Goal: Communication & Community: Participate in discussion

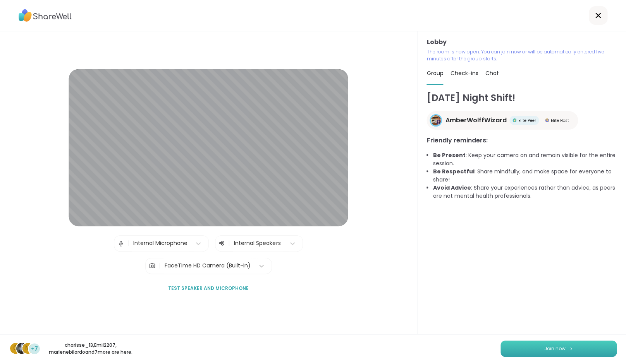
click at [561, 352] on span "Join now" at bounding box center [554, 349] width 21 height 7
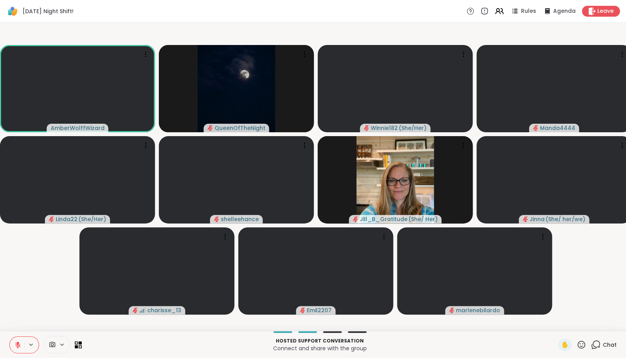
click at [33, 311] on video-player-container "AmberWolffWizard QueenOfTheNight Winnie182 ( She/Her ) Manda4444 Linda22 ( She/…" at bounding box center [313, 176] width 617 height 301
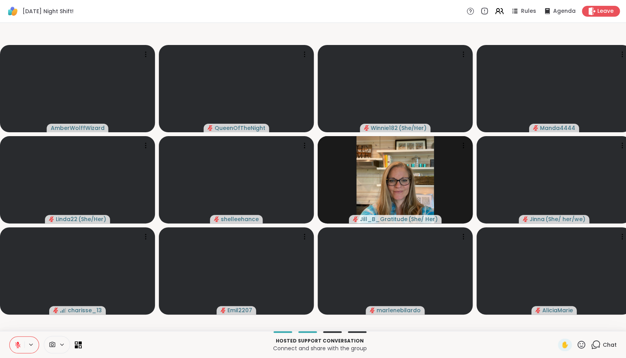
click at [587, 349] on div "✋ Chat" at bounding box center [587, 344] width 59 height 12
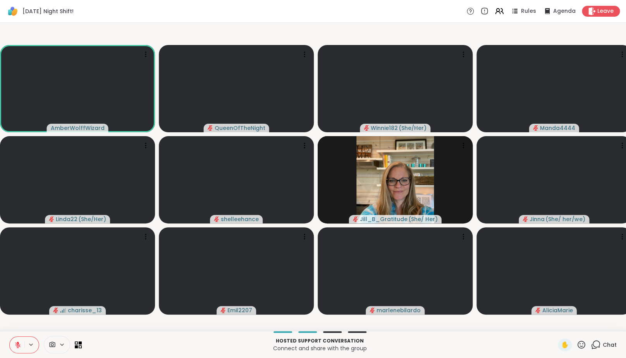
click at [596, 349] on icon at bounding box center [596, 344] width 10 height 10
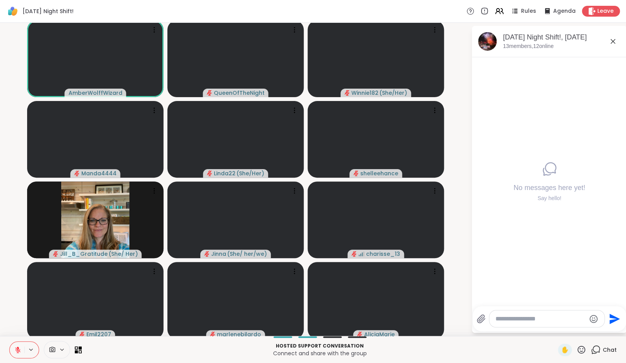
click at [538, 316] on textarea "Type your message" at bounding box center [541, 319] width 90 height 8
paste textarea "**********"
type textarea "**********"
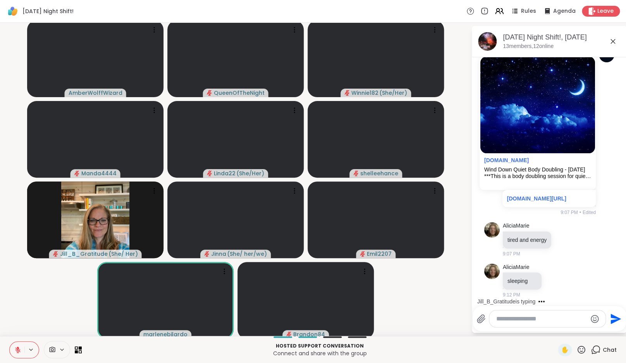
scroll to position [86, 0]
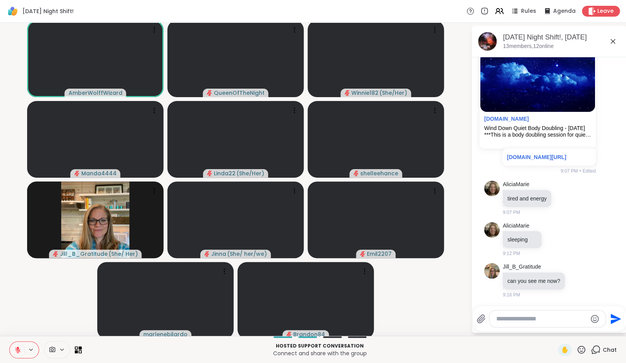
click at [18, 349] on icon at bounding box center [17, 350] width 5 height 5
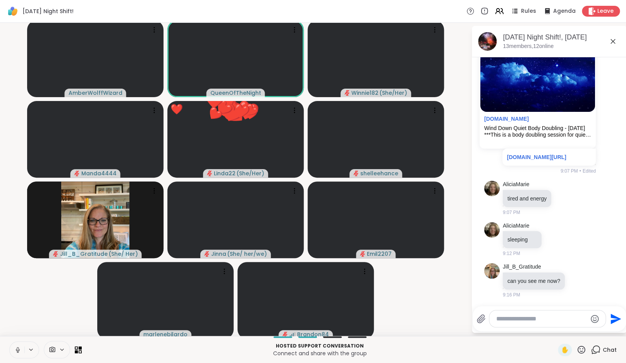
click at [17, 351] on icon at bounding box center [18, 350] width 4 height 2
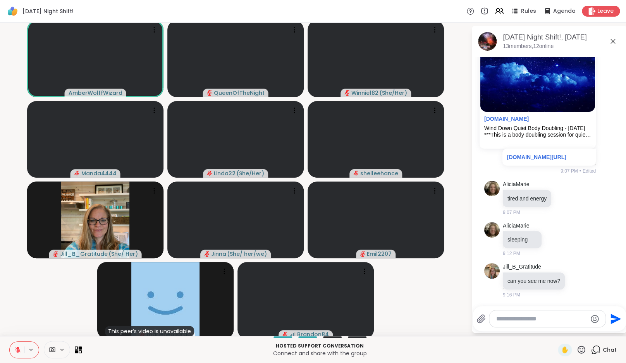
click at [20, 359] on div "Hosted support conversation Connect and share with the group ✋ Chat" at bounding box center [313, 349] width 626 height 27
click at [18, 350] on icon at bounding box center [17, 350] width 5 height 5
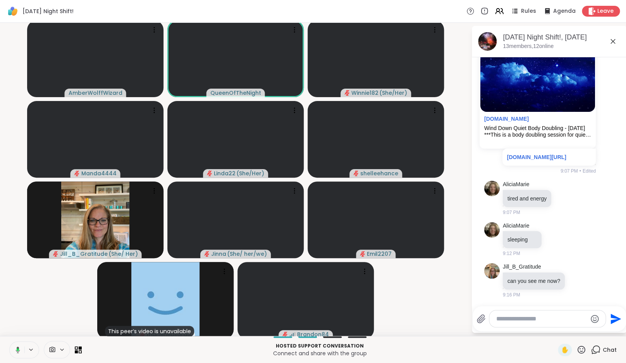
click at [18, 350] on icon at bounding box center [18, 350] width 2 height 3
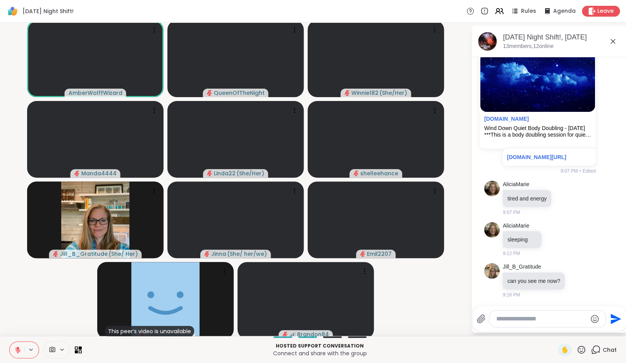
click at [18, 350] on icon at bounding box center [17, 350] width 5 height 5
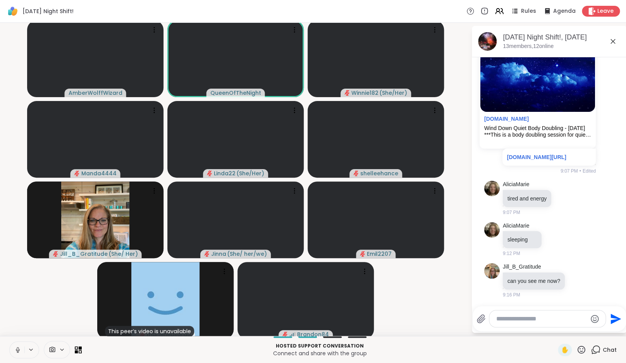
click at [18, 350] on icon at bounding box center [17, 350] width 7 height 7
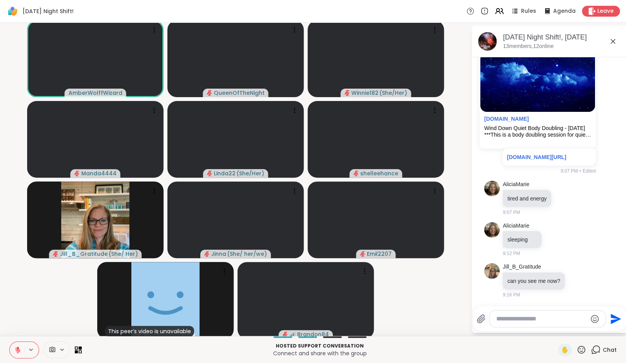
click at [18, 350] on icon at bounding box center [17, 350] width 5 height 5
click at [18, 350] on icon at bounding box center [18, 350] width 2 height 2
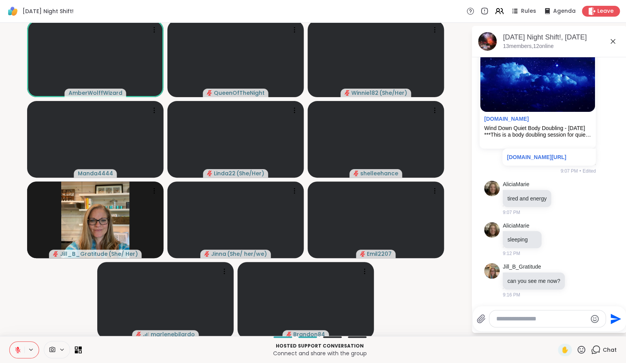
click at [18, 350] on icon at bounding box center [17, 350] width 5 height 5
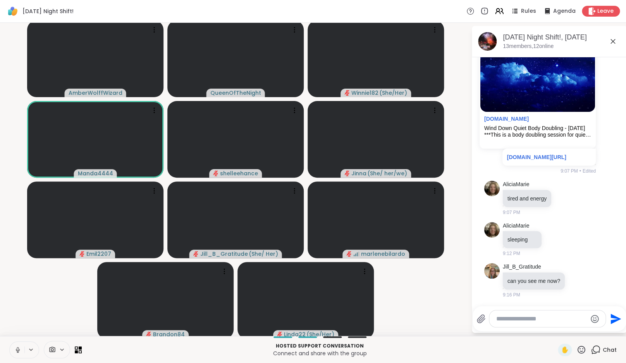
click at [18, 350] on icon at bounding box center [17, 350] width 7 height 7
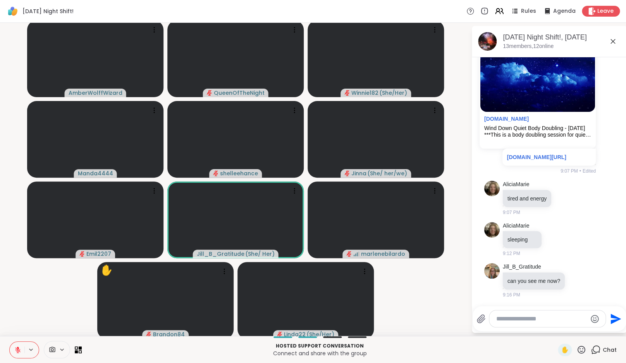
click at [18, 350] on icon at bounding box center [17, 350] width 5 height 5
click at [13, 351] on button at bounding box center [17, 350] width 15 height 16
click at [16, 349] on icon at bounding box center [17, 350] width 5 height 5
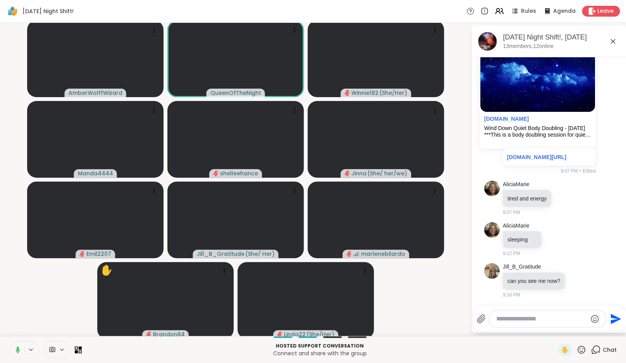
click at [16, 349] on icon at bounding box center [16, 350] width 7 height 7
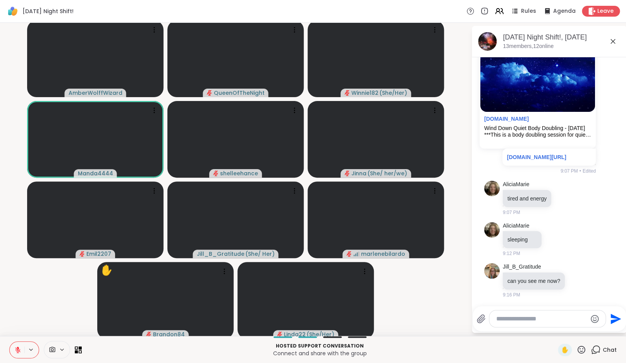
click at [16, 349] on icon at bounding box center [17, 350] width 5 height 5
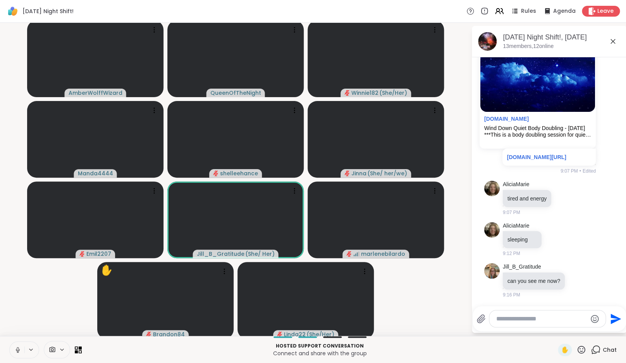
click at [14, 349] on button at bounding box center [17, 350] width 15 height 16
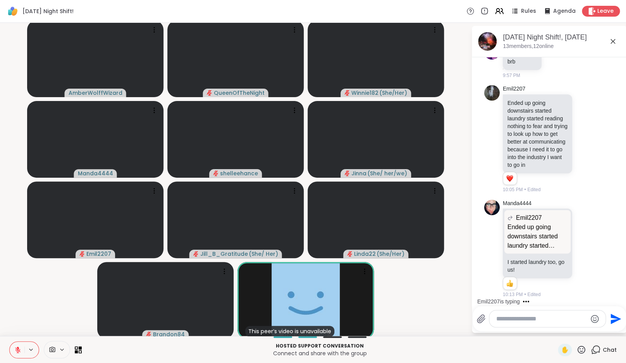
scroll to position [435, 0]
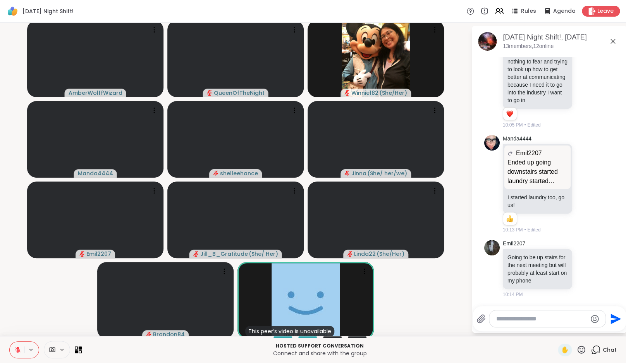
click at [14, 349] on button at bounding box center [17, 350] width 15 height 16
click at [19, 350] on icon at bounding box center [17, 350] width 7 height 7
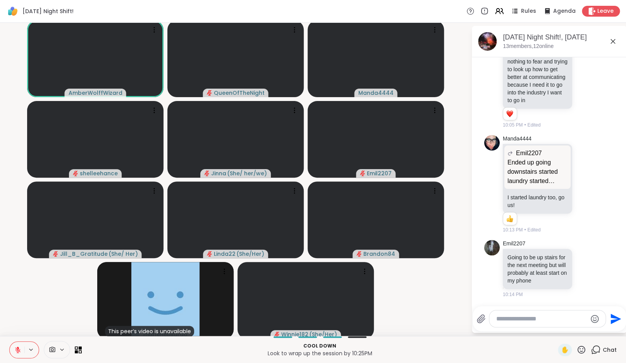
click at [18, 354] on button at bounding box center [17, 350] width 15 height 16
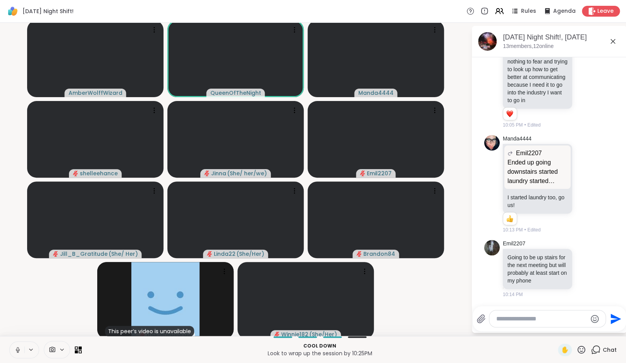
click at [18, 353] on icon at bounding box center [17, 352] width 0 height 2
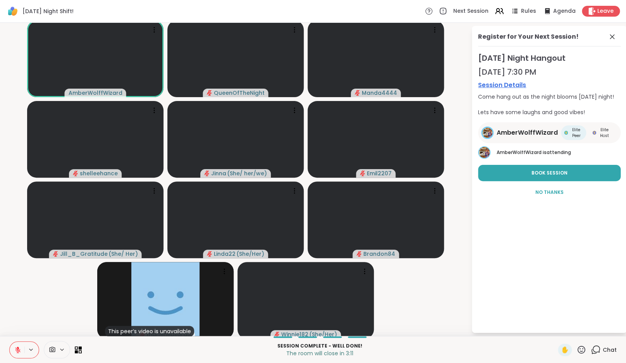
click at [26, 348] on button at bounding box center [31, 350] width 14 height 7
click at [17, 350] on icon at bounding box center [17, 350] width 5 height 5
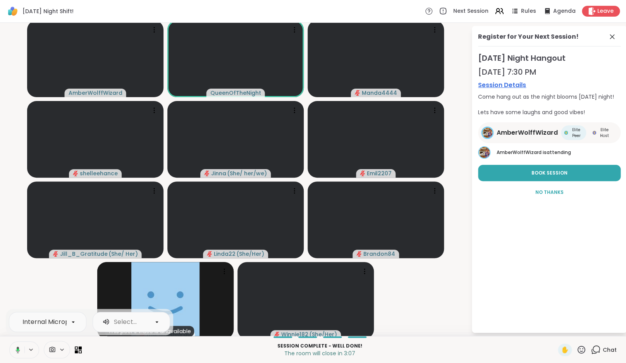
click at [37, 288] on video-player-container "AmberWolffWizard QueenOfTheNight Manda4444 shelleehance Jinna ( She/ her/we ) E…" at bounding box center [236, 179] width 462 height 307
click at [18, 349] on icon at bounding box center [17, 350] width 7 height 7
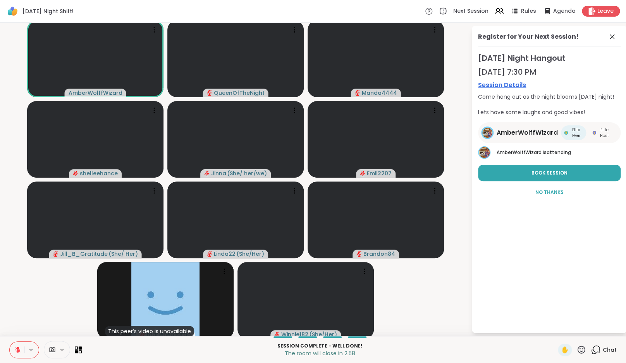
click at [39, 308] on video-player-container "AmberWolffWizard QueenOfTheNight Manda4444 shelleehance Jinna ( She/ her/we ) E…" at bounding box center [236, 179] width 462 height 307
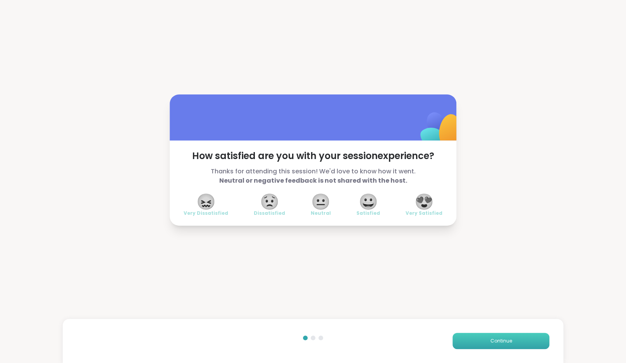
click at [509, 339] on span "Continue" at bounding box center [501, 341] width 22 height 7
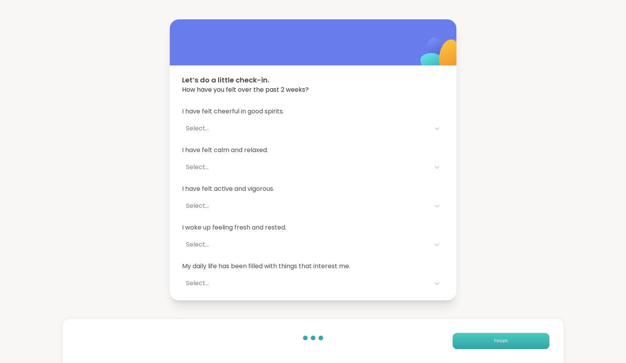
click at [509, 339] on button "Finish" at bounding box center [501, 341] width 97 height 16
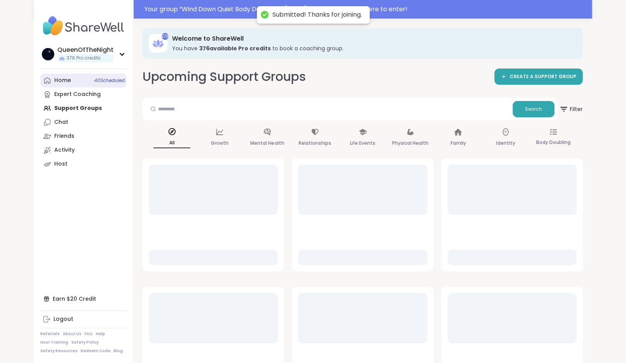
click at [60, 82] on div "Home 40 Scheduled" at bounding box center [62, 81] width 17 height 8
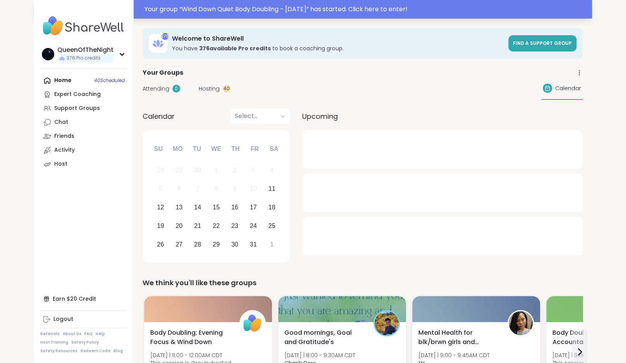
click at [330, 8] on div "Your group “ Wind Down Quiet Body Doubling - Saturday ” has started. Click here…" at bounding box center [366, 9] width 443 height 9
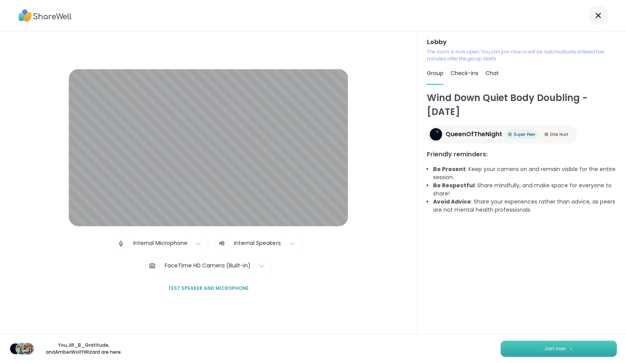
click at [549, 351] on span "Join now" at bounding box center [554, 349] width 21 height 7
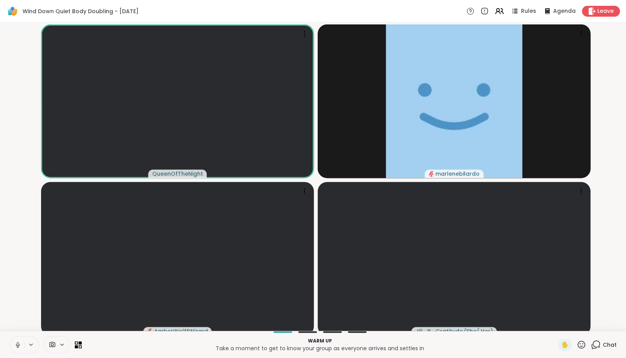
click at [597, 349] on icon at bounding box center [596, 344] width 10 height 10
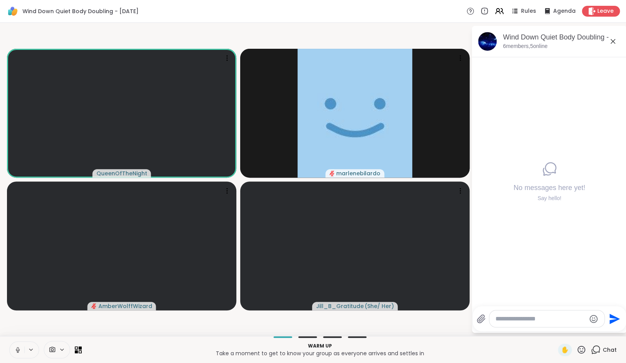
click at [597, 349] on icon at bounding box center [596, 350] width 10 height 10
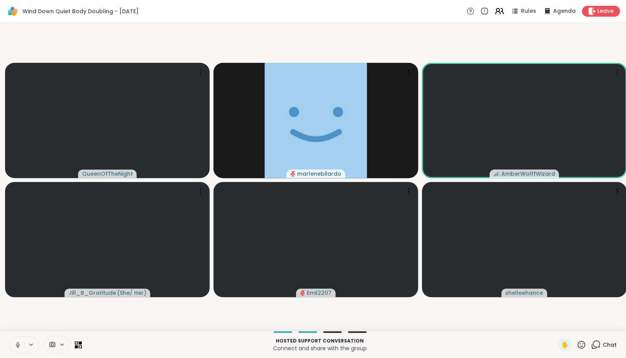
click at [503, 12] on icon at bounding box center [502, 11] width 2 height 5
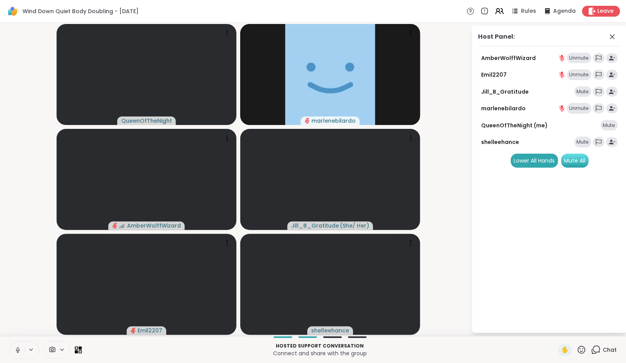
click at [580, 163] on div "Mute All" at bounding box center [575, 161] width 28 height 14
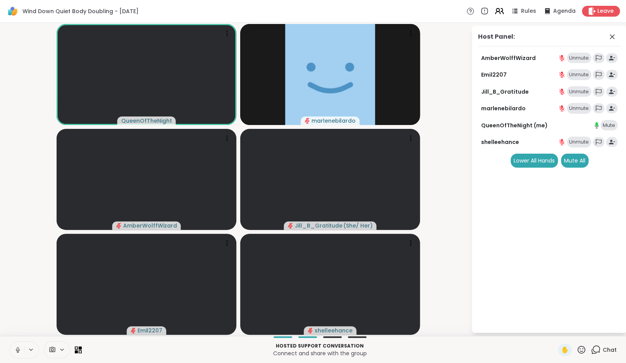
click at [499, 14] on icon at bounding box center [499, 11] width 10 height 10
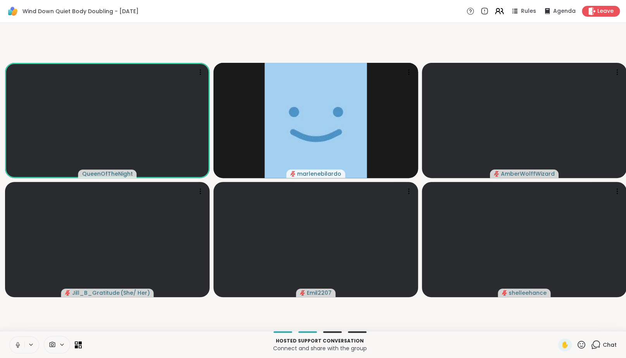
click at [499, 14] on icon at bounding box center [499, 11] width 10 height 10
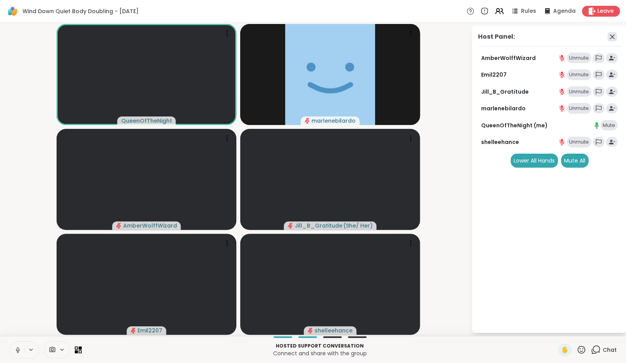
click at [614, 38] on icon at bounding box center [612, 36] width 5 height 5
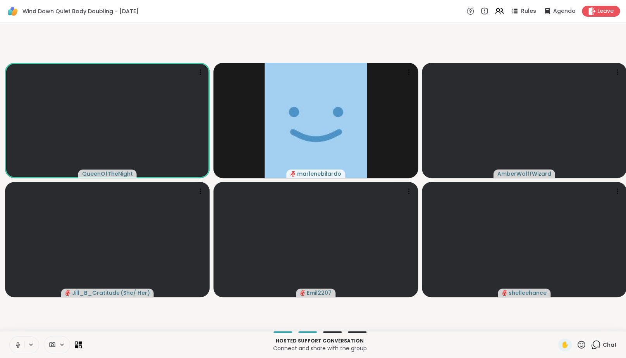
click at [12, 349] on button at bounding box center [17, 344] width 15 height 16
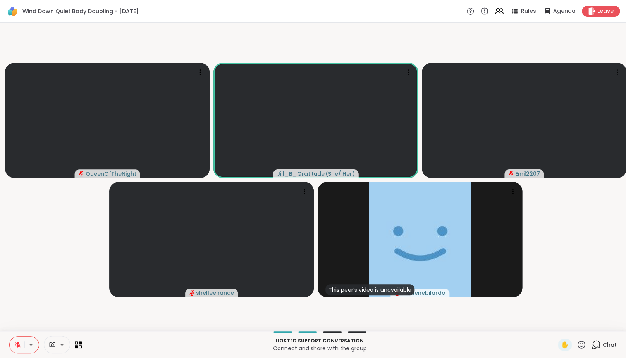
click at [597, 349] on icon at bounding box center [596, 344] width 10 height 10
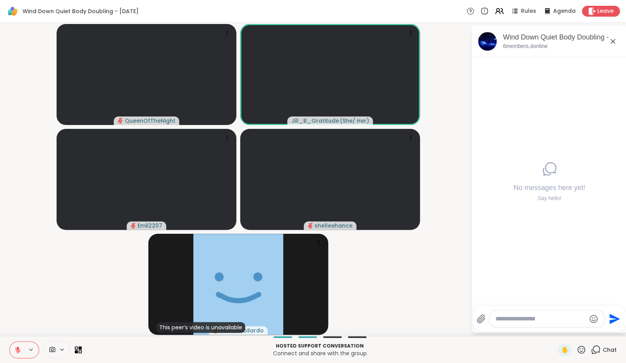
click at [540, 318] on textarea "Type your message" at bounding box center [541, 319] width 90 height 8
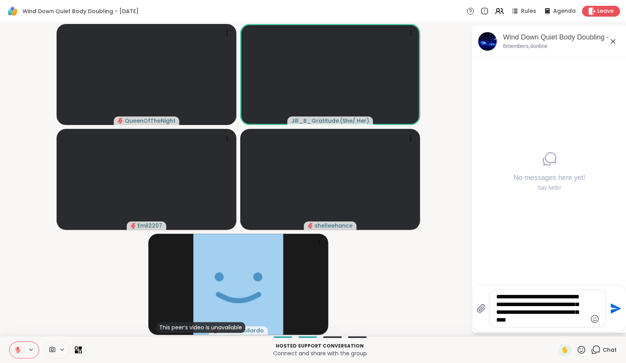
type textarea "**********"
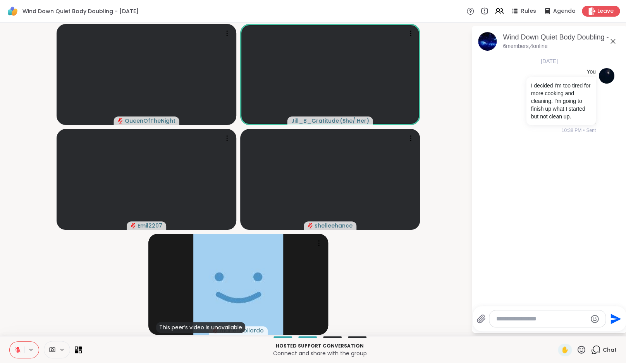
click at [496, 14] on div "Rules Agenda Leave" at bounding box center [542, 11] width 153 height 11
click at [504, 8] on icon at bounding box center [499, 11] width 10 height 10
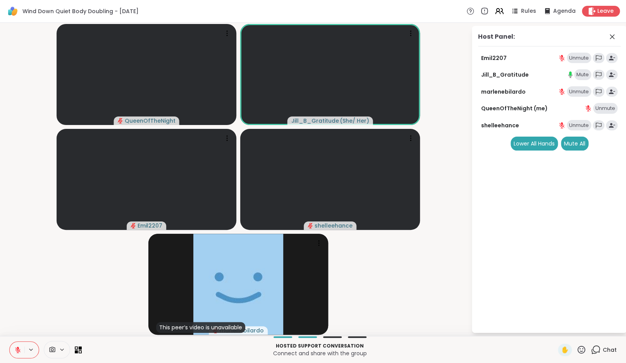
click at [587, 74] on div "Mute" at bounding box center [582, 74] width 17 height 11
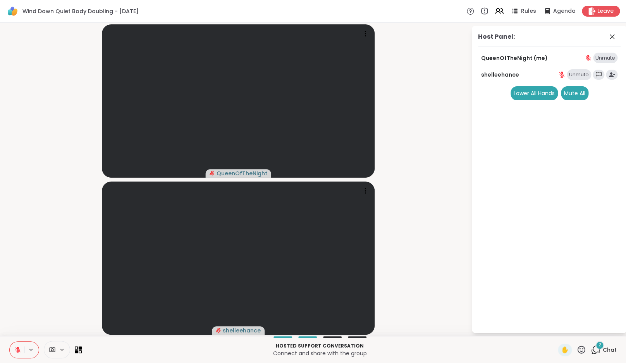
click at [599, 353] on icon at bounding box center [596, 350] width 10 height 10
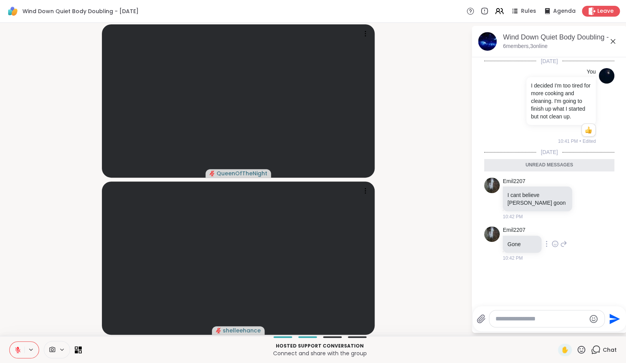
click at [559, 248] on icon at bounding box center [555, 244] width 7 height 8
click at [580, 239] on button "Select Reaction: Sad" at bounding box center [571, 231] width 15 height 15
click at [533, 318] on textarea "Type your message" at bounding box center [541, 319] width 90 height 8
type textarea "**********"
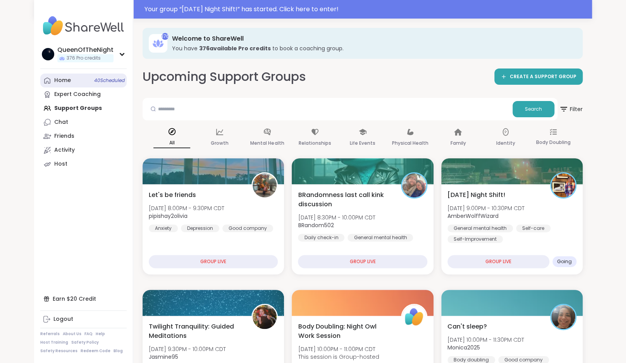
click at [70, 84] on div "Home 40 Scheduled" at bounding box center [62, 81] width 17 height 8
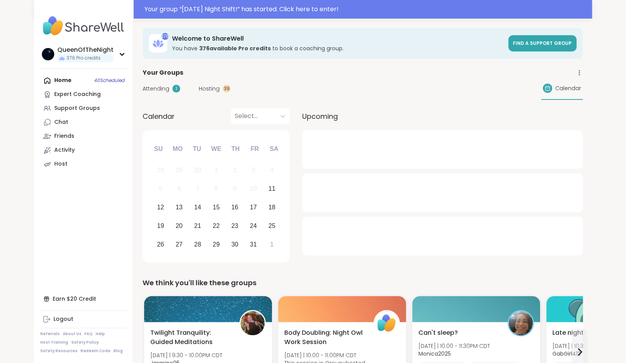
click at [206, 88] on span "Hosting" at bounding box center [209, 89] width 21 height 8
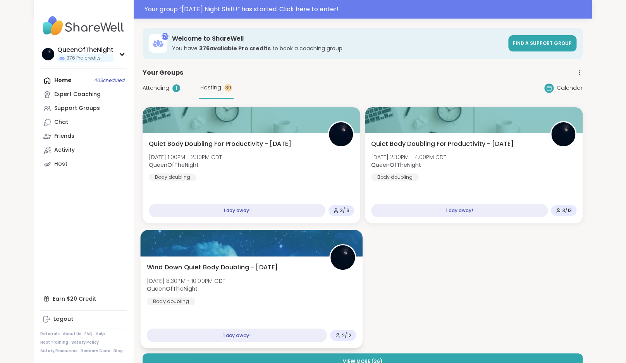
click at [262, 263] on div "Wind Down Quiet Body Doubling - Monday Mon, Oct 13 | 8:30PM - 10:00PM CDT Queen…" at bounding box center [251, 302] width 222 height 92
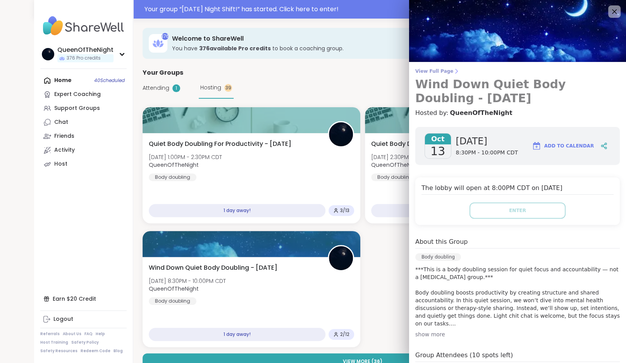
click at [440, 69] on span "View Full Page" at bounding box center [517, 71] width 205 height 6
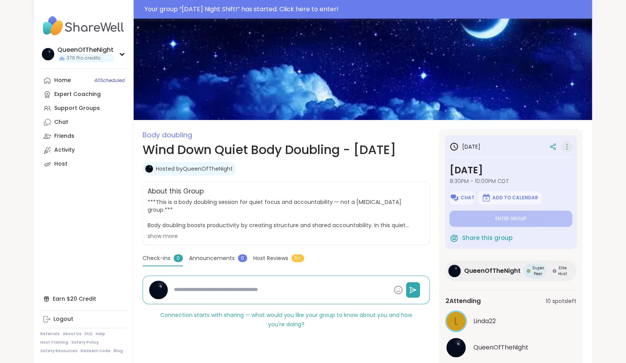
click at [568, 151] on icon at bounding box center [567, 146] width 8 height 11
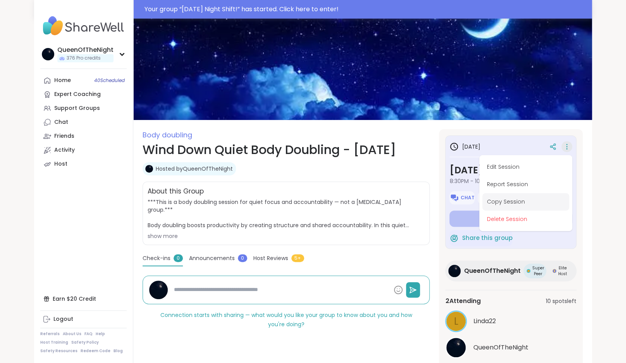
click at [525, 205] on button "Copy Session" at bounding box center [525, 201] width 87 height 17
type textarea "*"
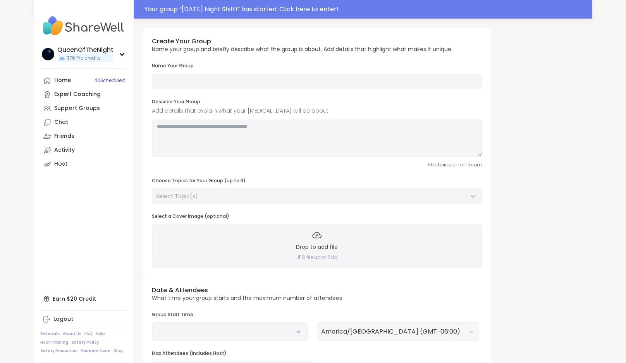
type input "**********"
type textarea "**********"
type input "**"
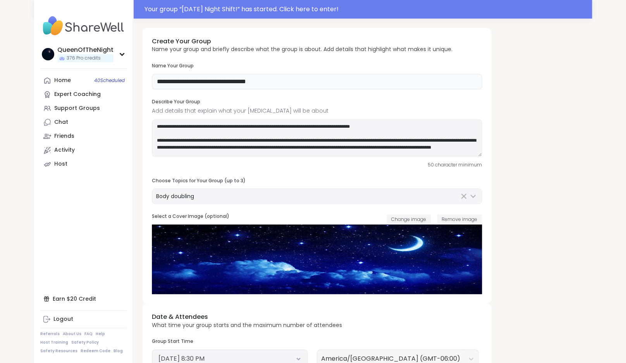
click at [274, 81] on input "**********" at bounding box center [317, 81] width 330 height 15
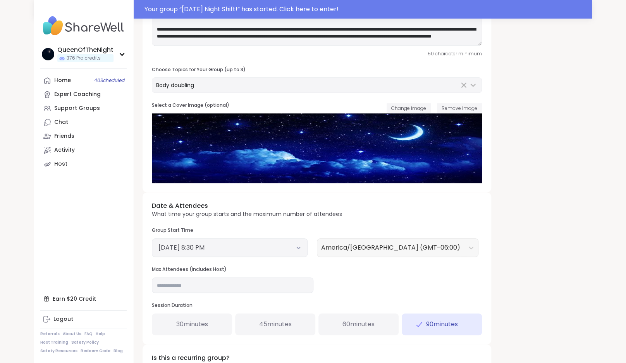
scroll to position [112, 0]
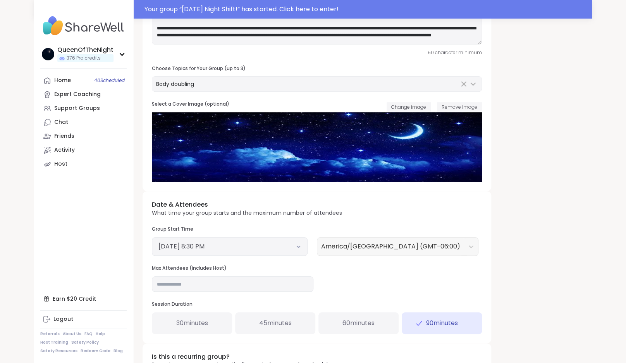
type input "**********"
click at [277, 245] on button "October 13, 2025 8:30 PM" at bounding box center [229, 246] width 143 height 9
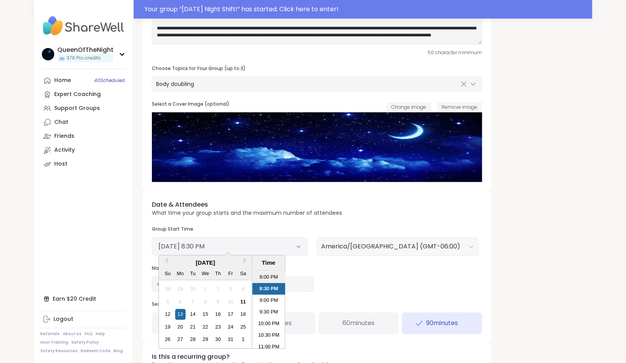
scroll to position [471, 0]
click at [270, 329] on li "10:30 PM" at bounding box center [268, 329] width 33 height 12
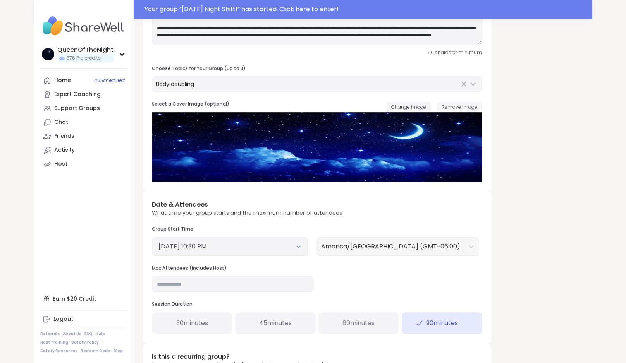
click at [519, 293] on div "**********" at bounding box center [363, 222] width 440 height 613
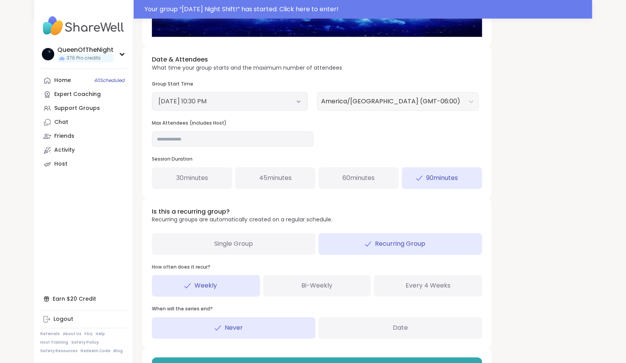
scroll to position [277, 0]
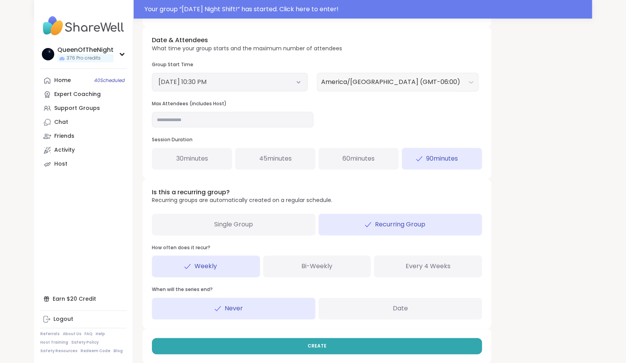
click at [237, 225] on span "Single Group" at bounding box center [233, 224] width 39 height 9
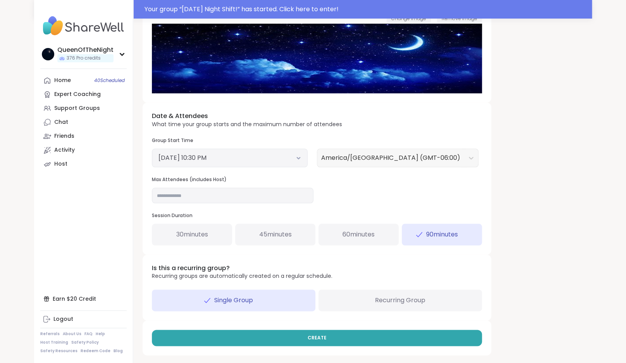
scroll to position [201, 0]
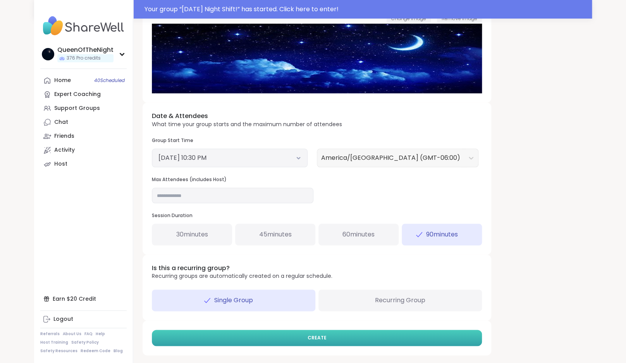
click at [375, 342] on button "CREATE" at bounding box center [317, 338] width 330 height 16
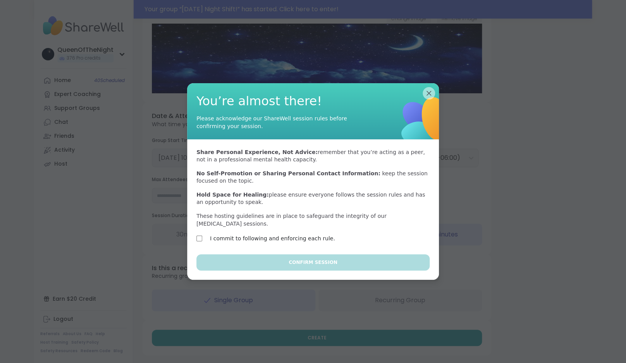
click at [268, 235] on label "I commit to following and enforcing each rule." at bounding box center [272, 238] width 125 height 9
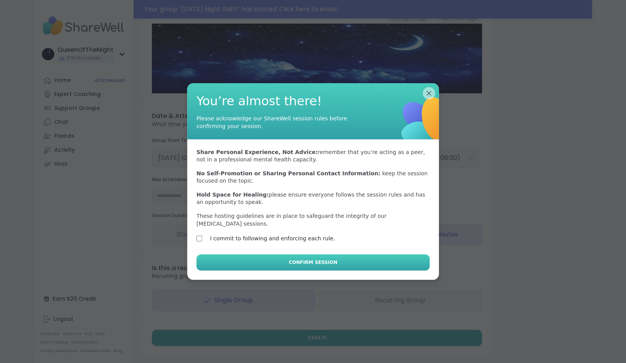
click at [304, 265] on span "Confirm Session" at bounding box center [313, 262] width 48 height 7
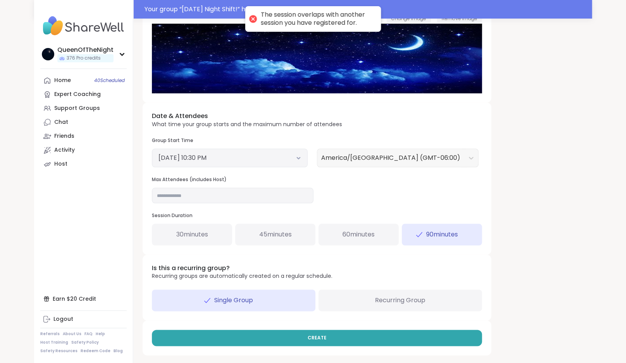
click at [250, 158] on button "October 13, 2025 10:30 PM" at bounding box center [229, 157] width 143 height 9
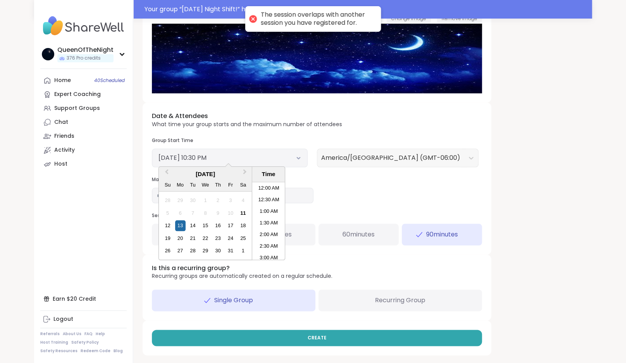
scroll to position [480, 0]
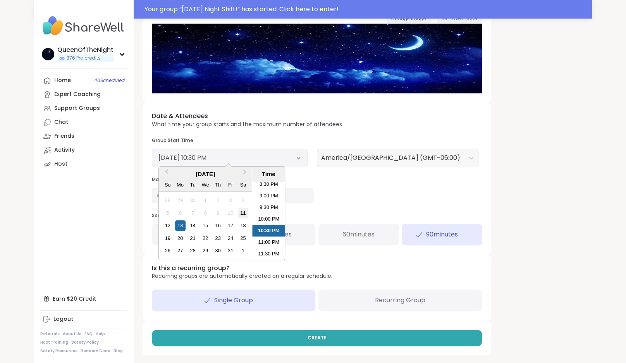
click at [244, 215] on div "11" at bounding box center [243, 213] width 10 height 10
click at [504, 176] on div "**********" at bounding box center [363, 91] width 440 height 529
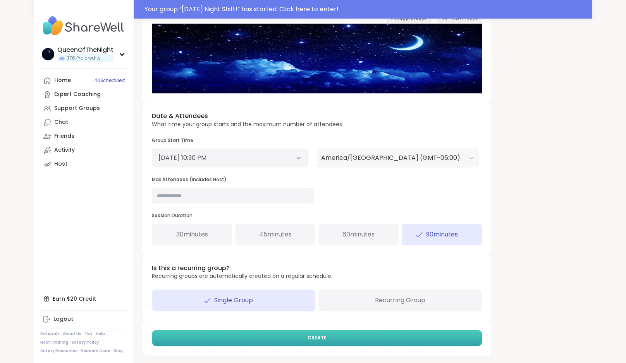
click at [332, 339] on button "CREATE" at bounding box center [317, 338] width 330 height 16
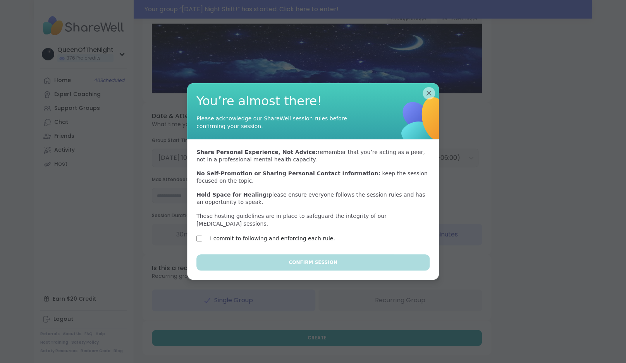
click at [287, 239] on label "I commit to following and enforcing each rule." at bounding box center [272, 238] width 125 height 9
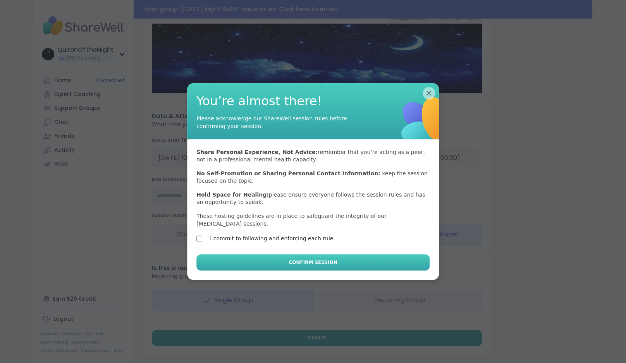
click at [301, 265] on span "Confirm Session" at bounding box center [313, 262] width 48 height 7
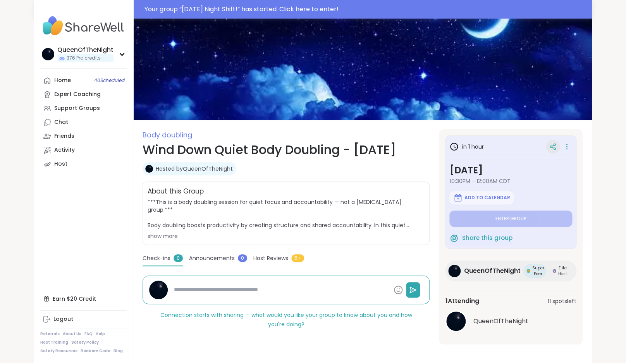
click at [551, 150] on icon at bounding box center [552, 146] width 7 height 7
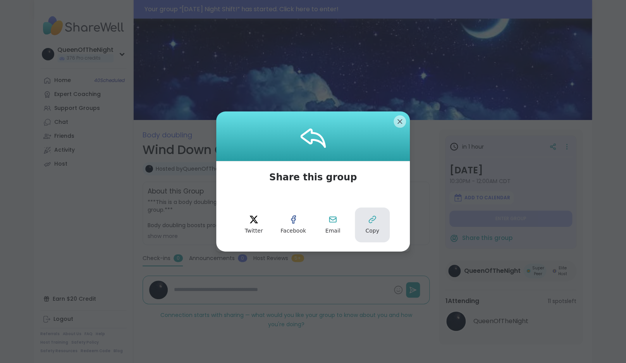
click at [375, 224] on icon at bounding box center [372, 219] width 9 height 9
type textarea "*"
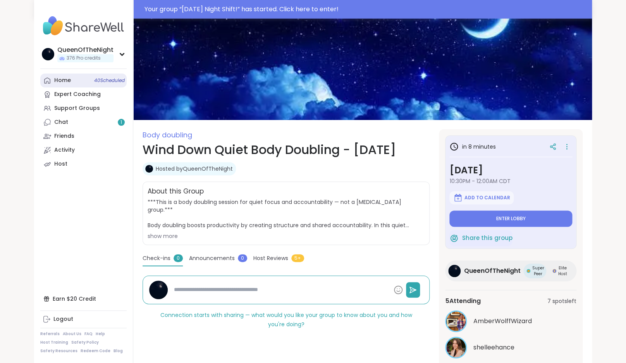
click at [62, 81] on div "Home 40 Scheduled" at bounding box center [62, 81] width 17 height 8
type textarea "*"
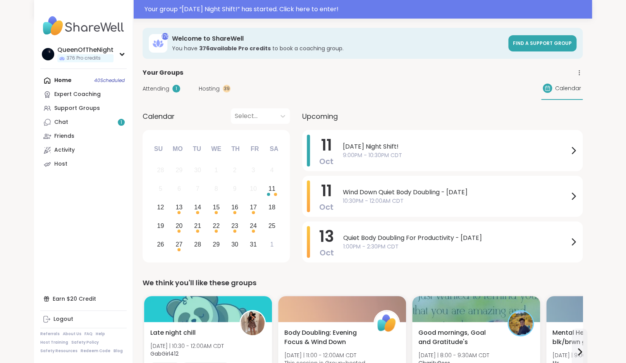
click at [201, 86] on span "Hosting" at bounding box center [209, 89] width 21 height 8
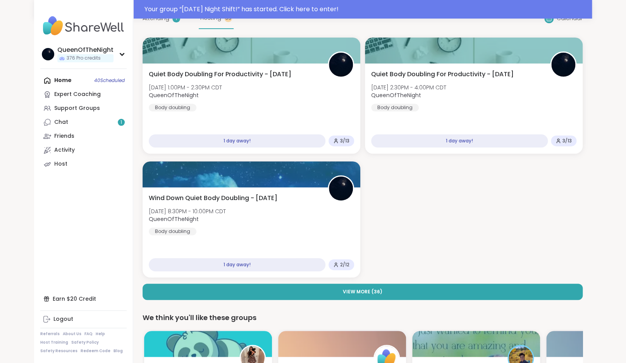
scroll to position [68, 0]
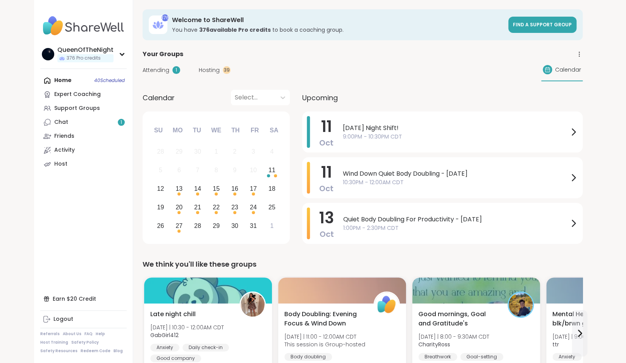
click at [202, 68] on span "Hosting" at bounding box center [209, 70] width 21 height 8
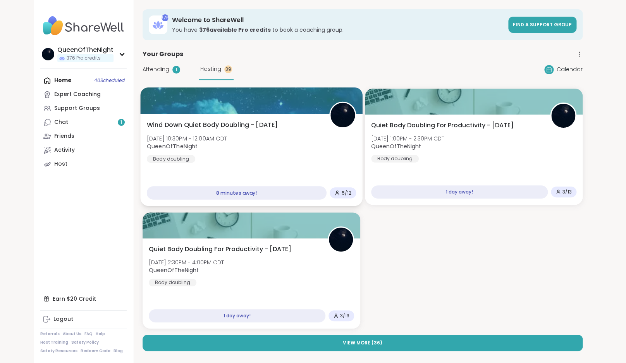
click at [307, 149] on div "Wind Down Quiet Body Doubling - [DATE] [DATE] 10:30PM - 12:00AM CDT QueenOfTheN…" at bounding box center [252, 141] width 210 height 43
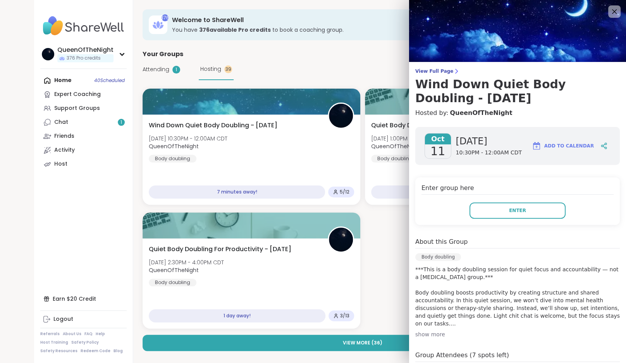
scroll to position [97, 0]
